Goal: Task Accomplishment & Management: Manage account settings

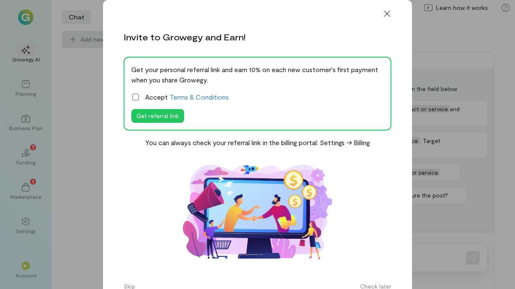
click at [136, 97] on icon at bounding box center [135, 97] width 9 height 9
click at [139, 118] on button "Get referral link" at bounding box center [157, 116] width 53 height 14
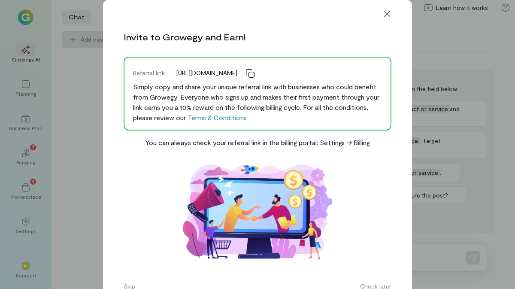
click at [254, 76] on icon at bounding box center [250, 73] width 9 height 9
click at [388, 15] on icon at bounding box center [387, 14] width 6 height 6
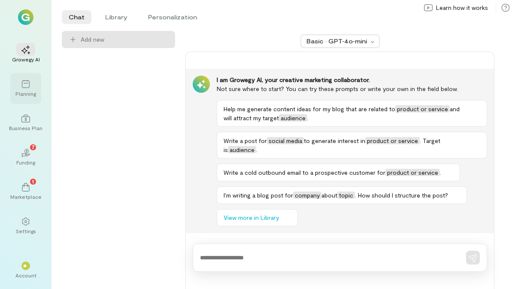
click at [26, 95] on div "Planning" at bounding box center [25, 93] width 21 height 7
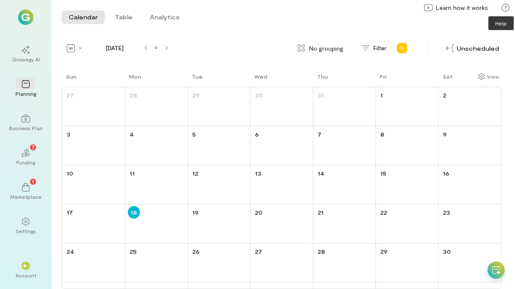
click at [505, 10] on icon at bounding box center [505, 7] width 9 height 9
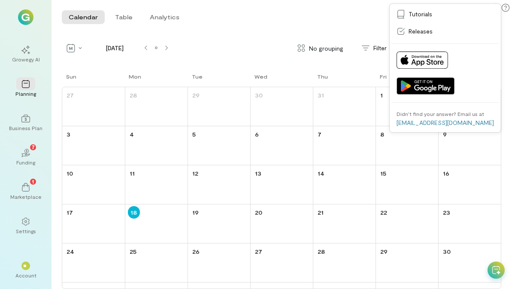
click at [496, 266] on icon at bounding box center [496, 270] width 8 height 9
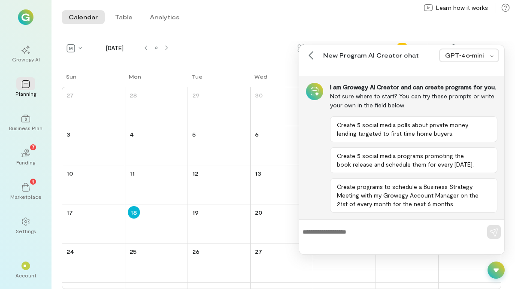
click at [24, 22] on img at bounding box center [25, 16] width 15 height 15
click at [30, 46] on icon at bounding box center [25, 49] width 9 height 9
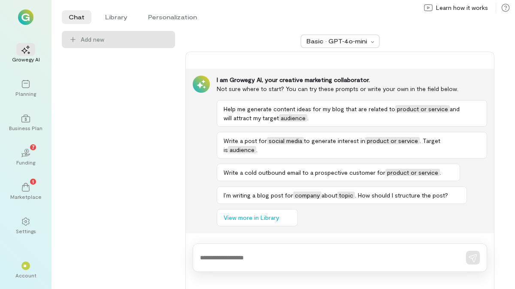
click at [22, 19] on img at bounding box center [25, 16] width 15 height 15
click at [24, 124] on div "Business Plan" at bounding box center [25, 127] width 33 height 7
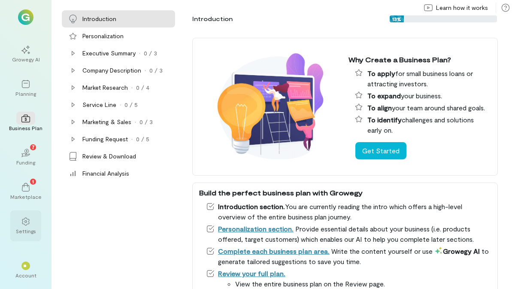
click at [32, 217] on div at bounding box center [25, 221] width 19 height 13
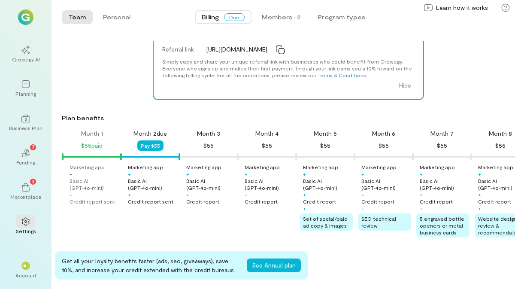
scroll to position [53, 0]
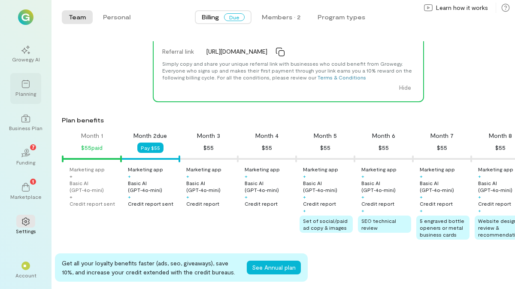
click at [32, 84] on div at bounding box center [25, 83] width 19 height 13
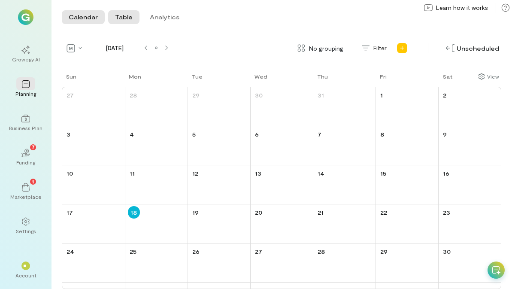
click at [130, 18] on button "Table" at bounding box center [123, 17] width 31 height 14
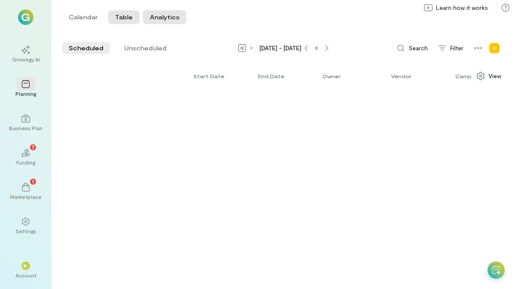
click at [158, 19] on button "Analytics" at bounding box center [164, 17] width 43 height 14
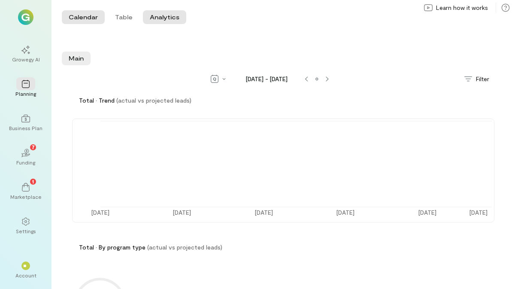
click at [89, 21] on button "Calendar" at bounding box center [83, 17] width 43 height 14
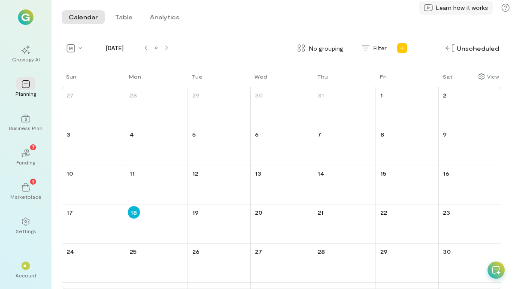
click at [477, 10] on span "Learn how it works" at bounding box center [462, 7] width 52 height 9
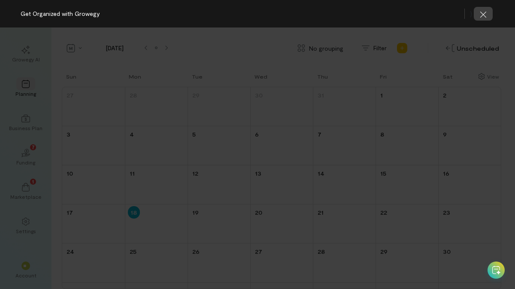
click at [483, 20] on button "button" at bounding box center [483, 14] width 19 height 14
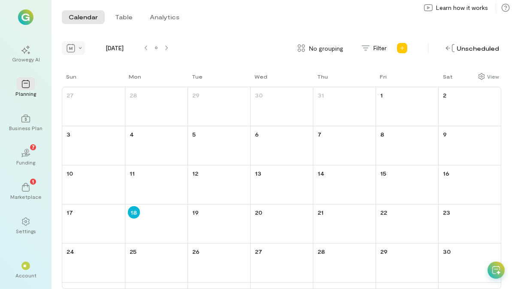
click at [78, 47] on div at bounding box center [73, 48] width 23 height 14
click at [22, 229] on div "Settings" at bounding box center [26, 230] width 20 height 7
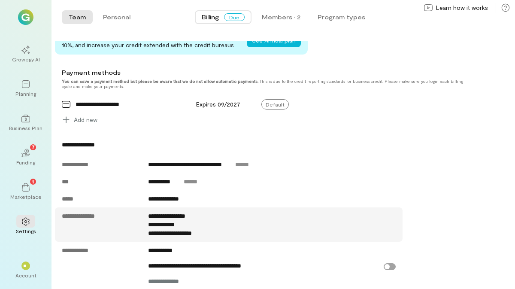
scroll to position [284, 0]
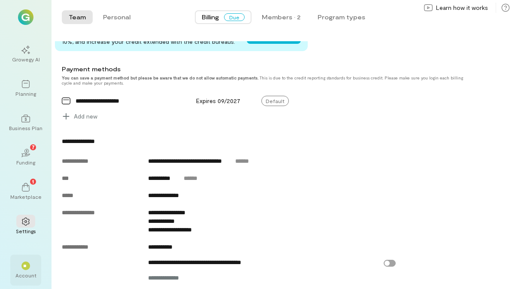
click at [26, 267] on span "**" at bounding box center [26, 265] width 6 height 5
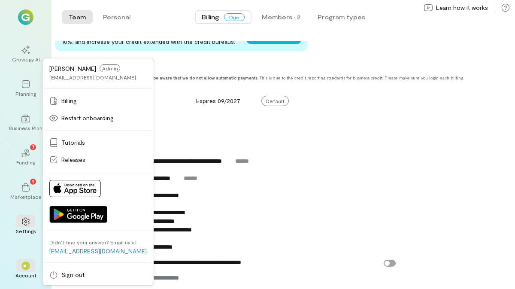
click at [27, 267] on span "**" at bounding box center [26, 265] width 6 height 5
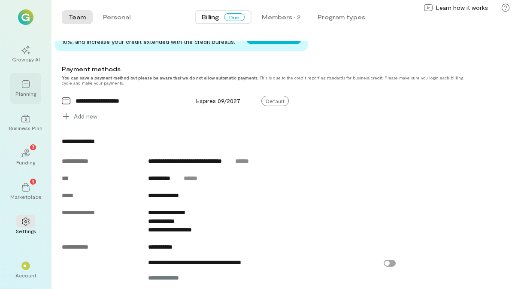
click at [15, 92] on div "Planning" at bounding box center [25, 88] width 31 height 31
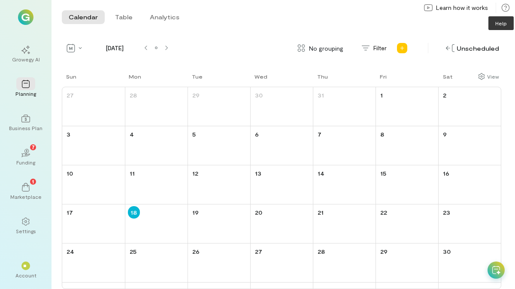
click at [502, 8] on icon at bounding box center [506, 8] width 8 height 8
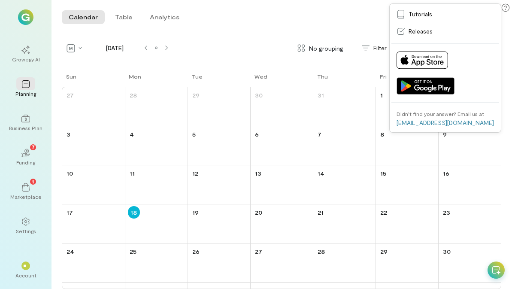
click at [308, 27] on div "Calendar Table Analytics Calendar Table Analytics" at bounding box center [282, 17] width 463 height 34
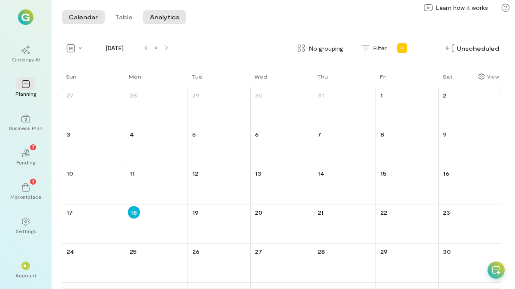
click at [164, 18] on button "Analytics" at bounding box center [164, 17] width 43 height 14
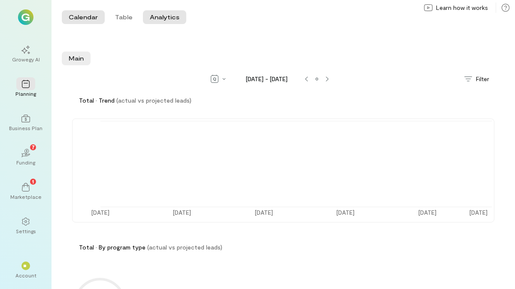
click at [78, 12] on button "Calendar" at bounding box center [83, 17] width 43 height 14
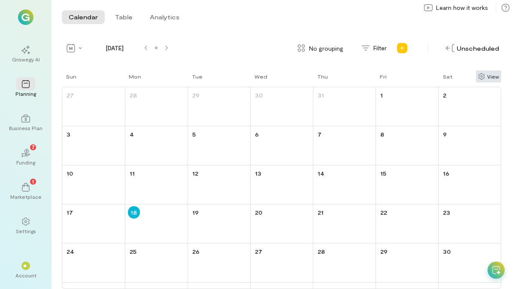
click at [482, 79] on icon "Show columns" at bounding box center [481, 76] width 6 height 7
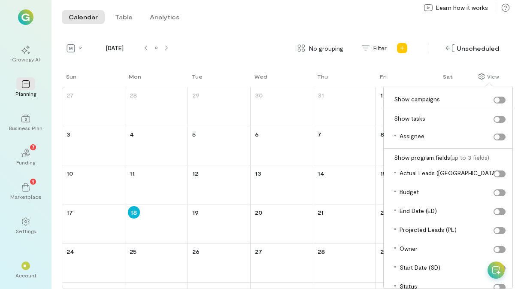
scroll to position [50, 0]
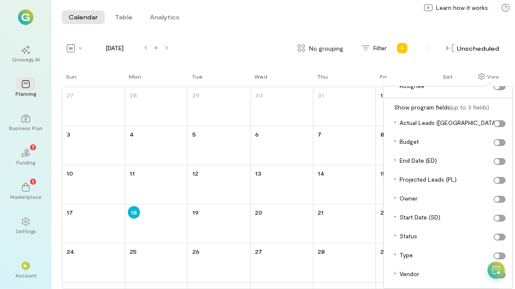
click at [492, 272] on icon at bounding box center [496, 270] width 8 height 9
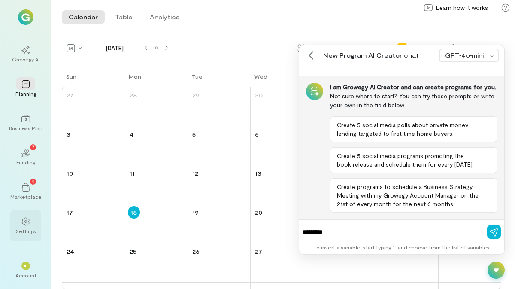
type textarea "********"
click at [27, 232] on div "Settings" at bounding box center [26, 230] width 20 height 7
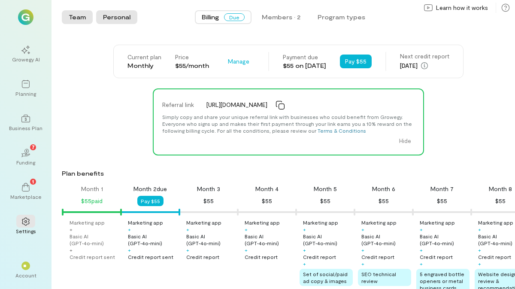
click at [125, 16] on button "Personal" at bounding box center [116, 17] width 41 height 14
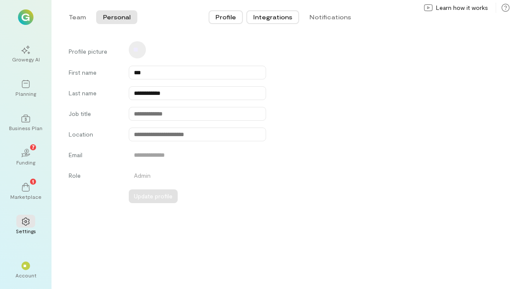
click at [272, 15] on button "Integrations" at bounding box center [272, 17] width 53 height 14
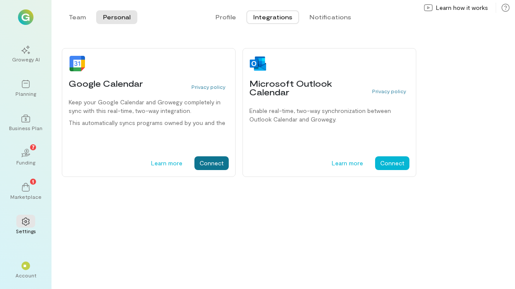
click at [215, 161] on button "Connect" at bounding box center [211, 163] width 34 height 14
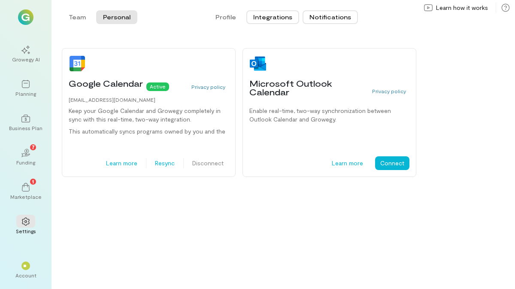
click at [321, 20] on button "Notifications" at bounding box center [329, 17] width 55 height 14
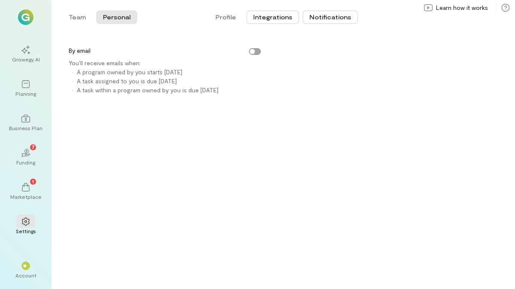
click at [269, 15] on button "Integrations" at bounding box center [272, 17] width 53 height 14
